Goal: Information Seeking & Learning: Learn about a topic

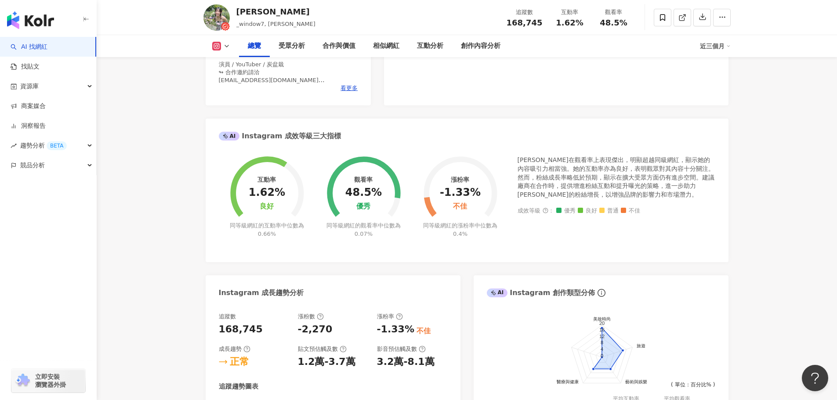
scroll to position [220, 0]
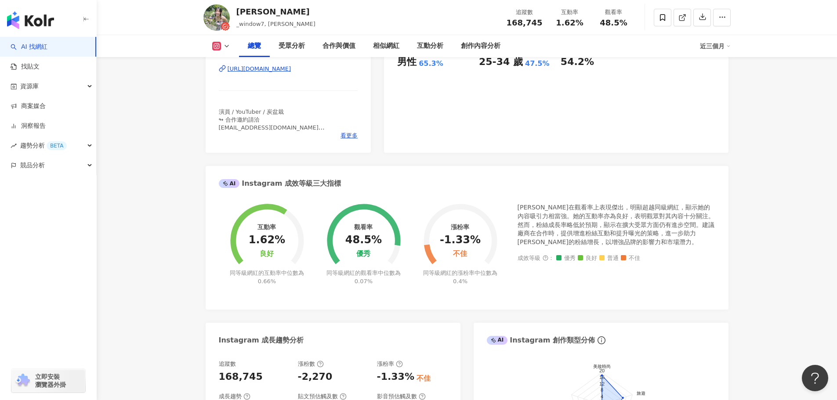
click at [623, 212] on div "黃昱璇在觀看率上表現傑出，明顯超越同級網紅，顯示她的內容吸引力相當強。她的互動率亦為良好，表明觀眾對其內容十分關注。然而，粉絲成長率略低於預期，顯示在擴大受眾…" at bounding box center [617, 224] width 198 height 43
drag, startPoint x: 623, startPoint y: 212, endPoint x: 623, endPoint y: 205, distance: 7.5
click at [623, 205] on div "黃昱璇在觀看率上表現傑出，明顯超越同級網紅，顯示她的內容吸引力相當強。她的互動率亦為良好，表明觀眾對其內容十分關注。然而，粉絲成長率略低於預期，顯示在擴大受眾…" at bounding box center [617, 224] width 198 height 43
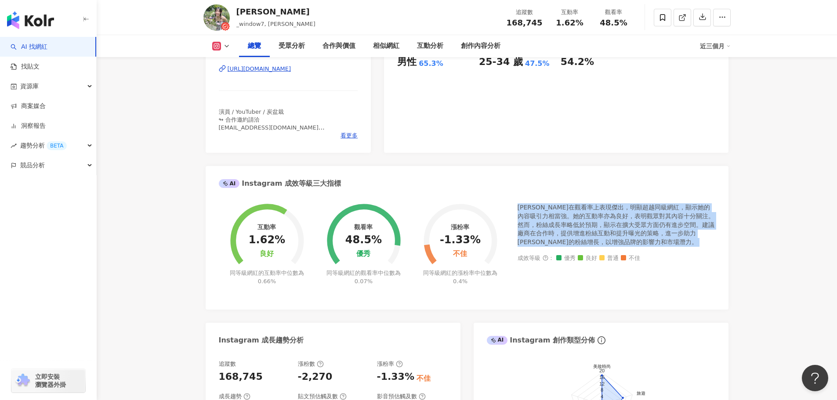
click at [623, 205] on div "黃昱璇在觀看率上表現傑出，明顯超越同級網紅，顯示她的內容吸引力相當強。她的互動率亦為良好，表明觀眾對其內容十分關注。然而，粉絲成長率略低於預期，顯示在擴大受眾…" at bounding box center [617, 224] width 198 height 43
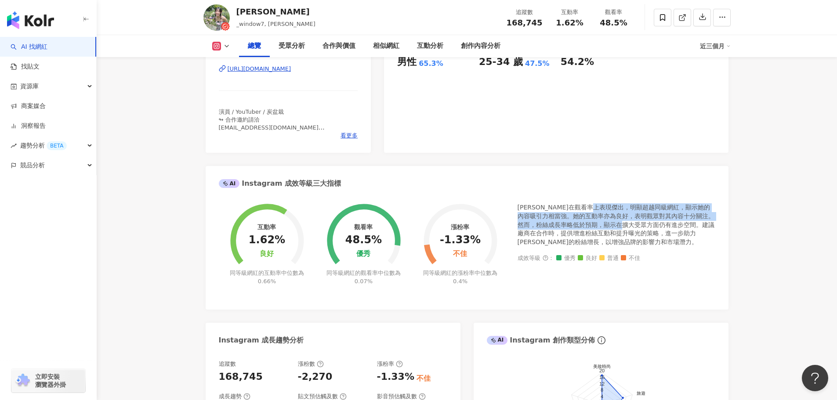
drag, startPoint x: 623, startPoint y: 205, endPoint x: 642, endPoint y: 226, distance: 28.9
click at [642, 226] on div "黃昱璇在觀看率上表現傑出，明顯超越同級網紅，顯示她的內容吸引力相當強。她的互動率亦為良好，表明觀眾對其內容十分關注。然而，粉絲成長率略低於預期，顯示在擴大受眾…" at bounding box center [617, 224] width 198 height 43
click at [642, 225] on div "黃昱璇在觀看率上表現傑出，明顯超越同級網紅，顯示她的內容吸引力相當強。她的互動率亦為良好，表明觀眾對其內容十分關注。然而，粉絲成長率略低於預期，顯示在擴大受眾…" at bounding box center [617, 224] width 198 height 43
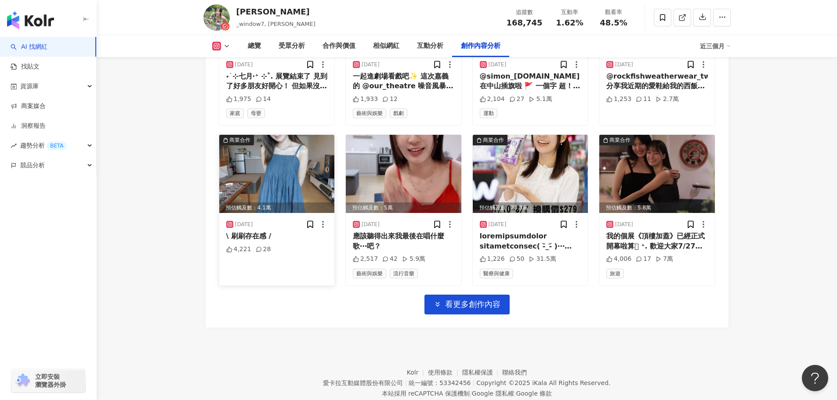
scroll to position [3053, 0]
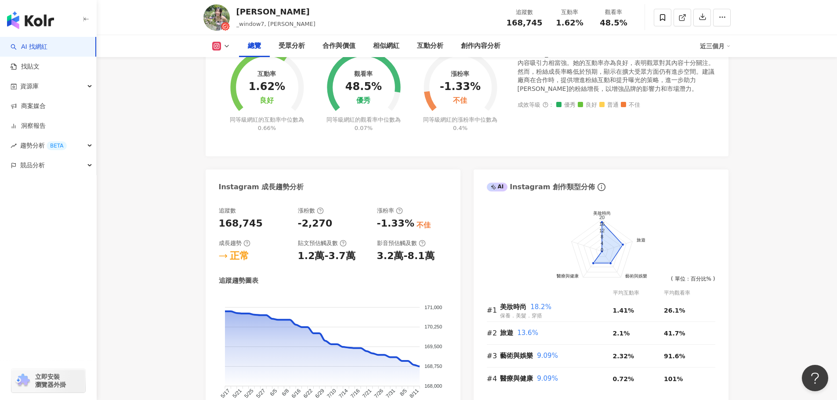
scroll to position [373, 0]
